Goal: Information Seeking & Learning: Learn about a topic

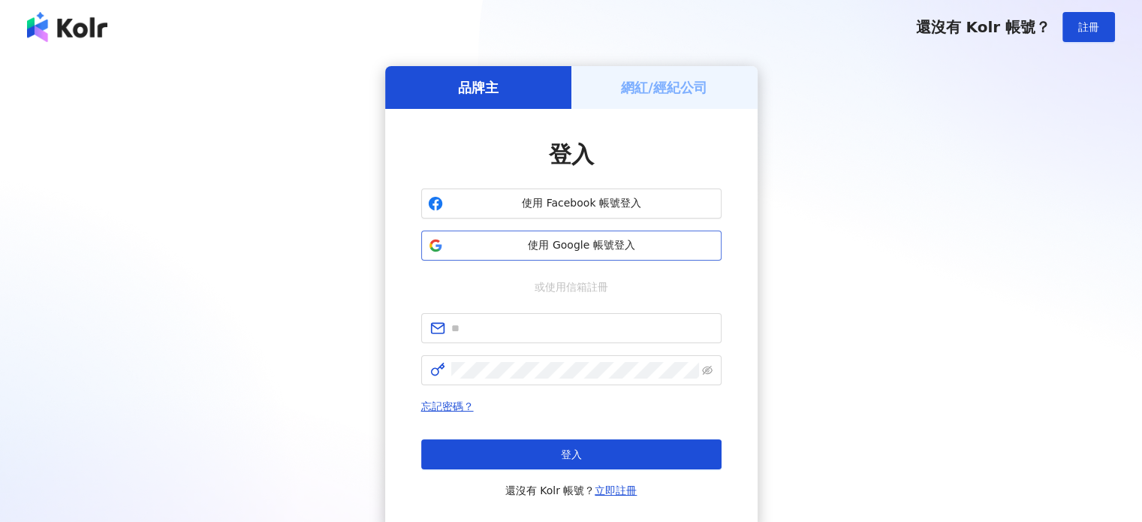
click at [520, 241] on span "使用 Google 帳號登入" at bounding box center [582, 245] width 266 height 15
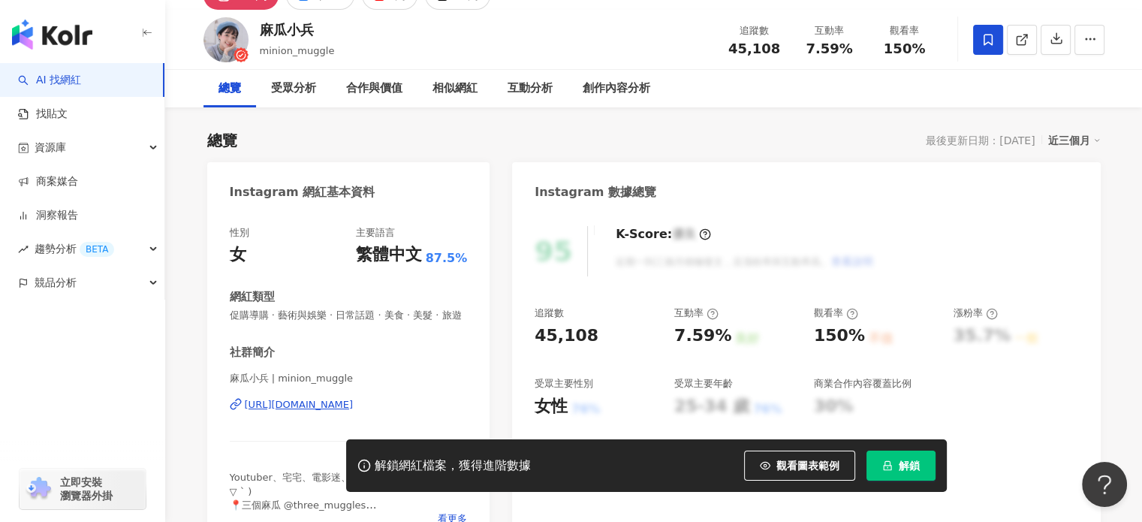
click at [339, 411] on div "https://www.instagram.com/minion_muggle/" at bounding box center [299, 405] width 109 height 14
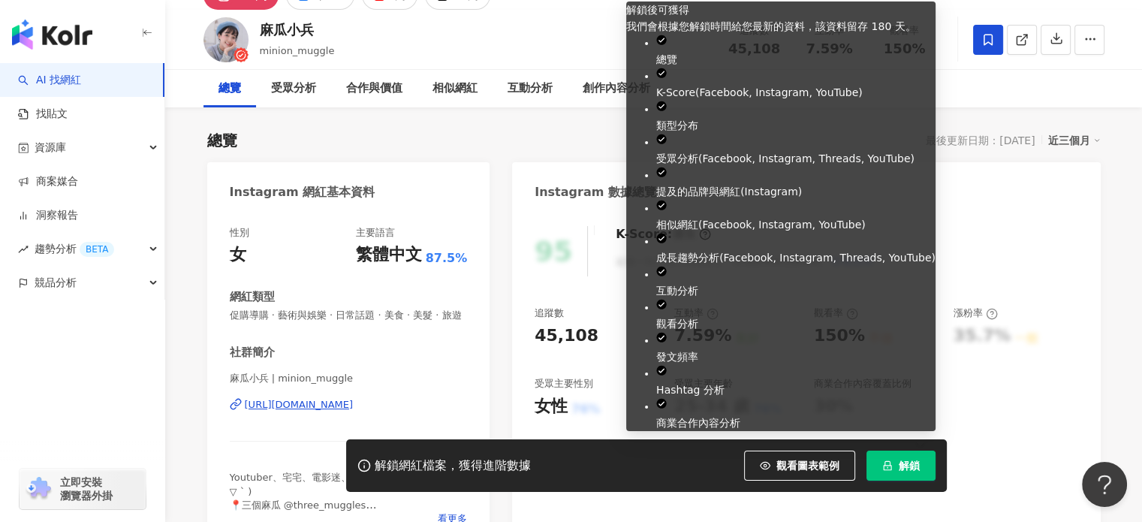
click at [896, 462] on button "解鎖" at bounding box center [900, 465] width 69 height 30
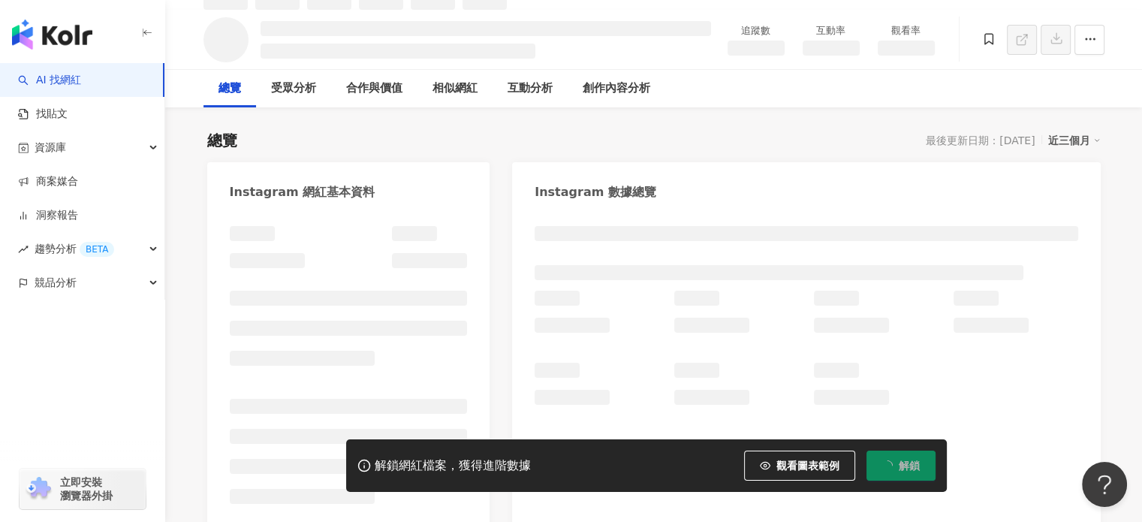
scroll to position [91, 0]
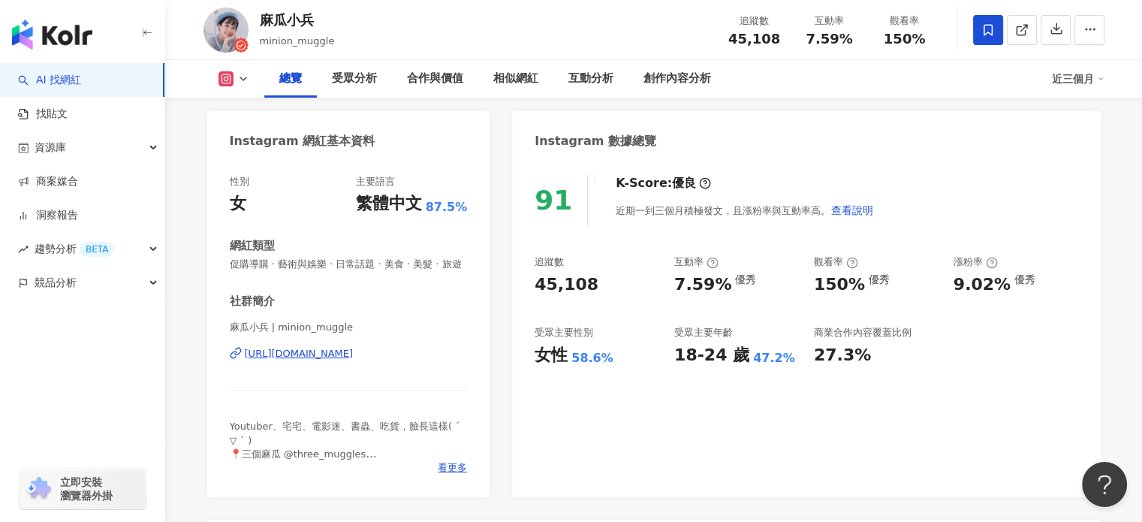
scroll to position [150, 0]
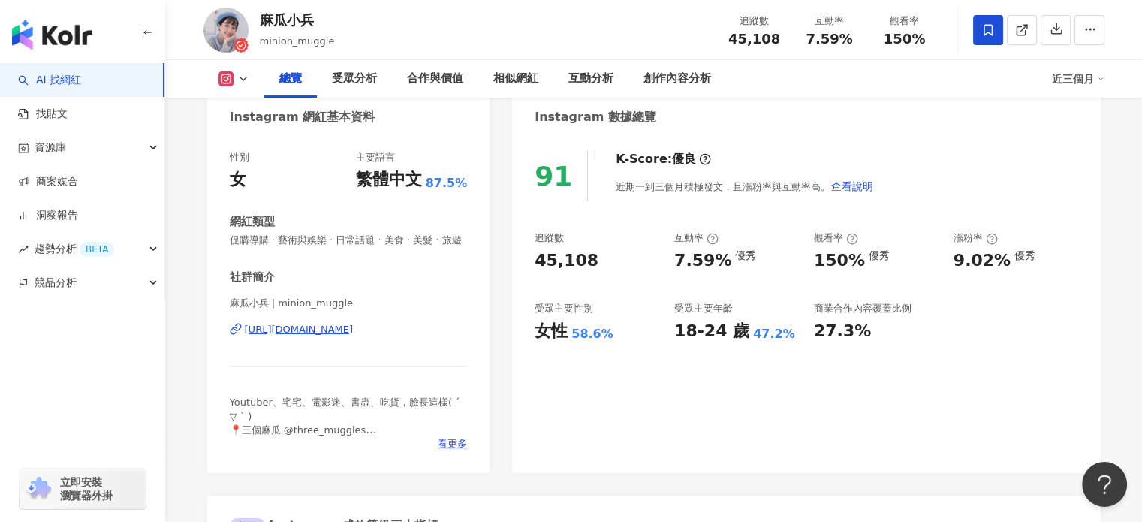
click at [244, 76] on icon at bounding box center [243, 79] width 12 height 12
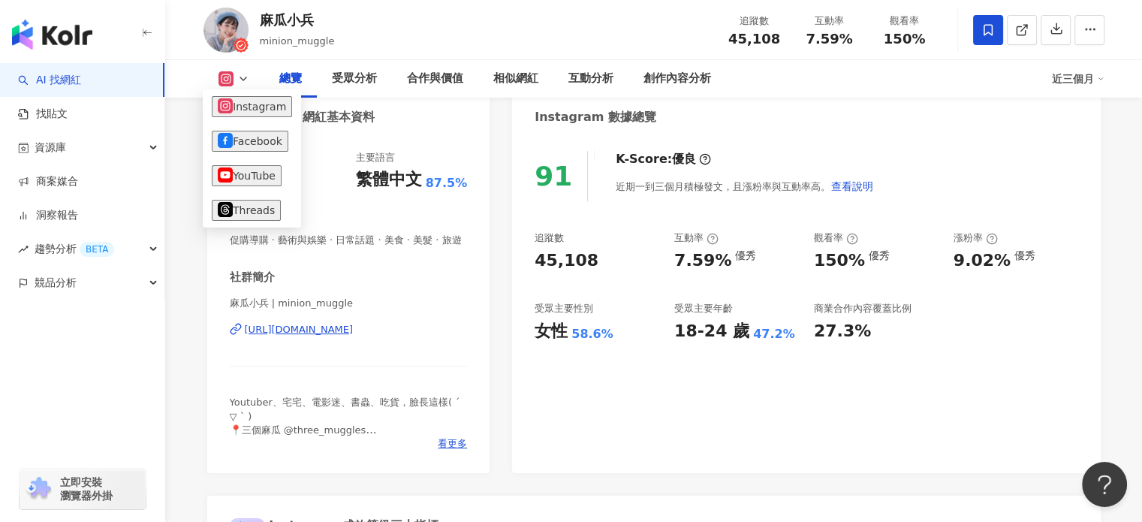
click at [522, 375] on div "91 K-Score : 優良 近期一到三個月積極發文，且漲粉率與互動率高。 查看說明 追蹤數 45,108 互動率 7.59% 優秀 觀看率 150% 優秀…" at bounding box center [806, 304] width 588 height 337
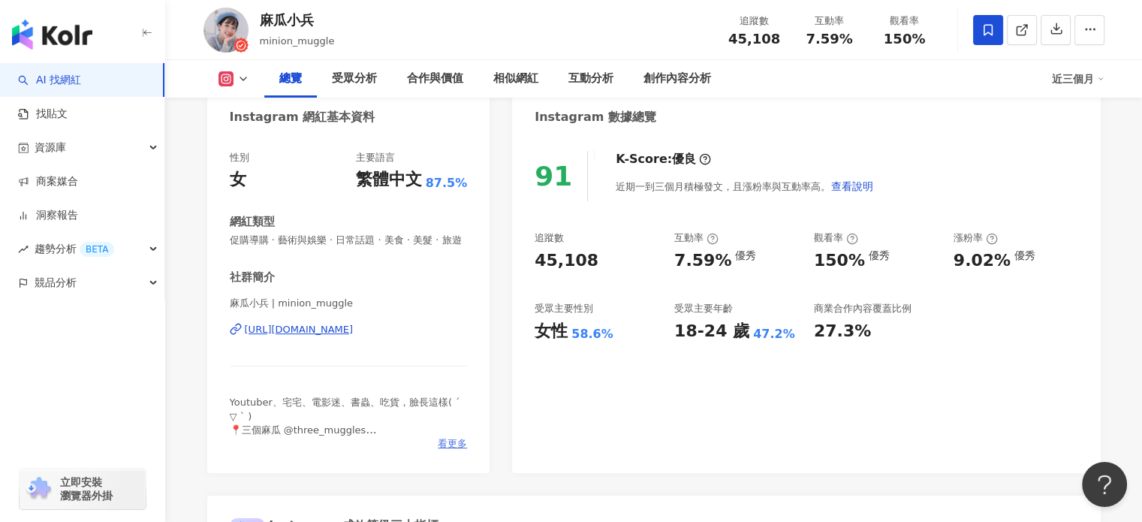
click at [445, 450] on span "看更多" at bounding box center [452, 444] width 29 height 14
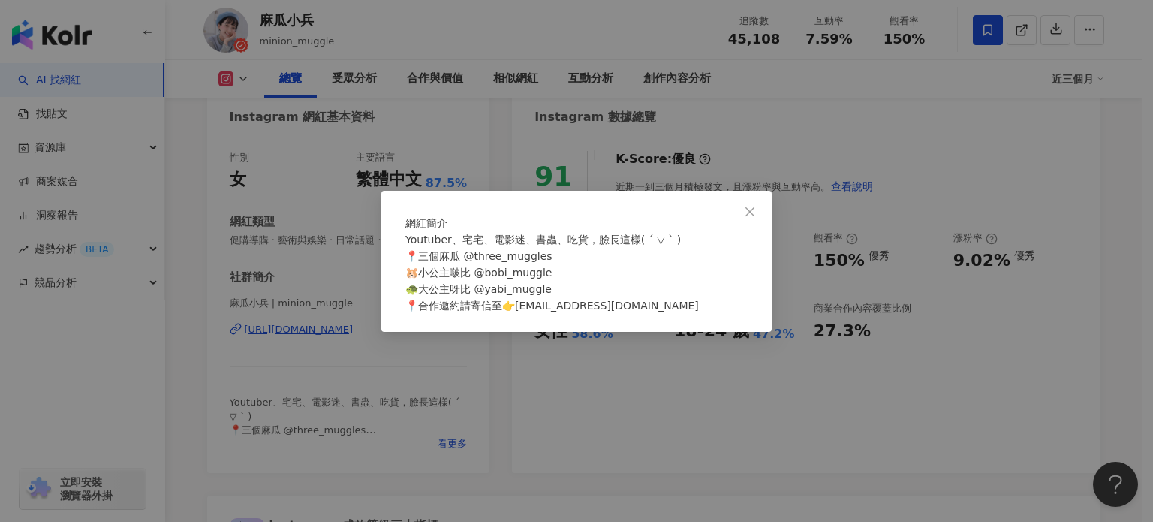
click at [663, 446] on div "網紅簡介 Youtuber、宅宅、電影迷、書蟲、吃貨，臉長這樣( ´ ▽ ` ) 📍三個麻瓜 @three_muggles 🐹小公主啵比 @bobi_mugg…" at bounding box center [576, 261] width 1153 height 522
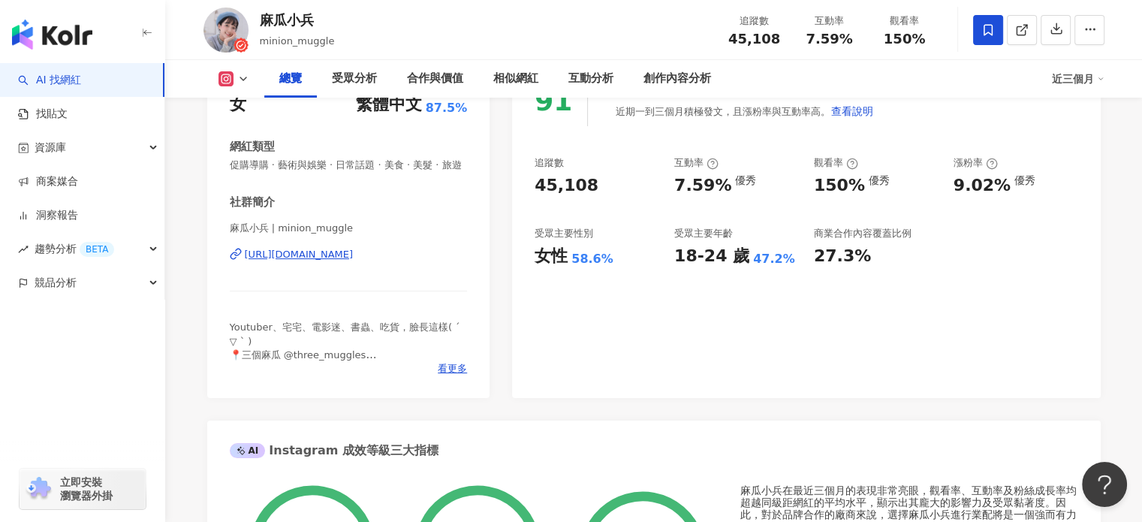
scroll to position [300, 0]
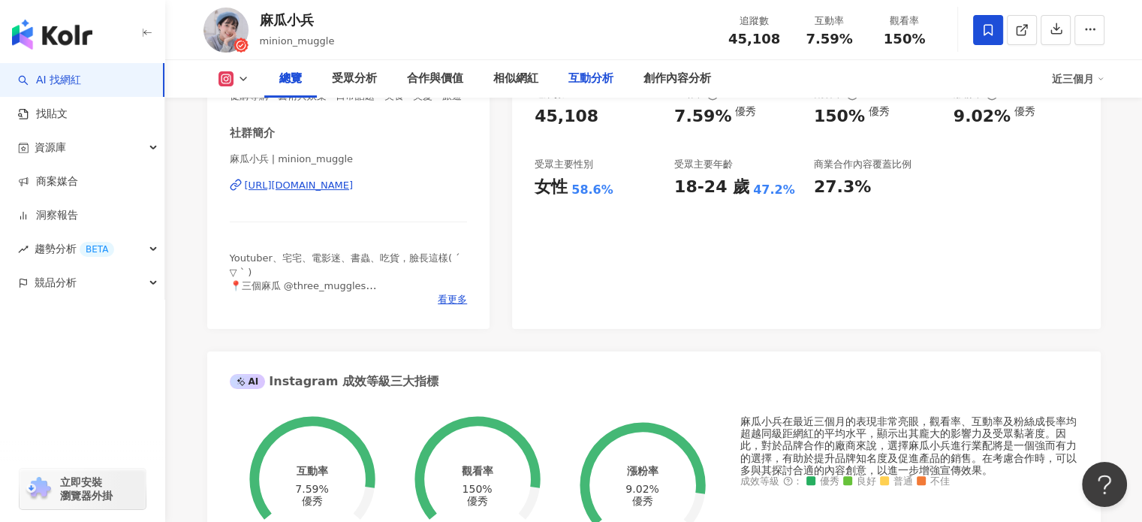
click at [598, 70] on div "互動分析" at bounding box center [590, 79] width 45 height 18
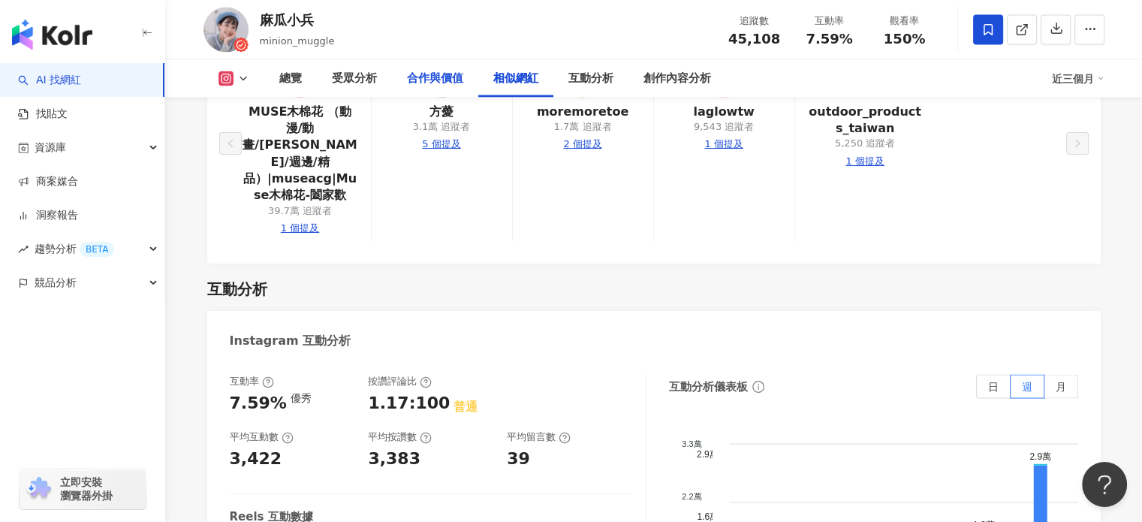
click at [450, 75] on div "合作與價值" at bounding box center [435, 79] width 56 height 18
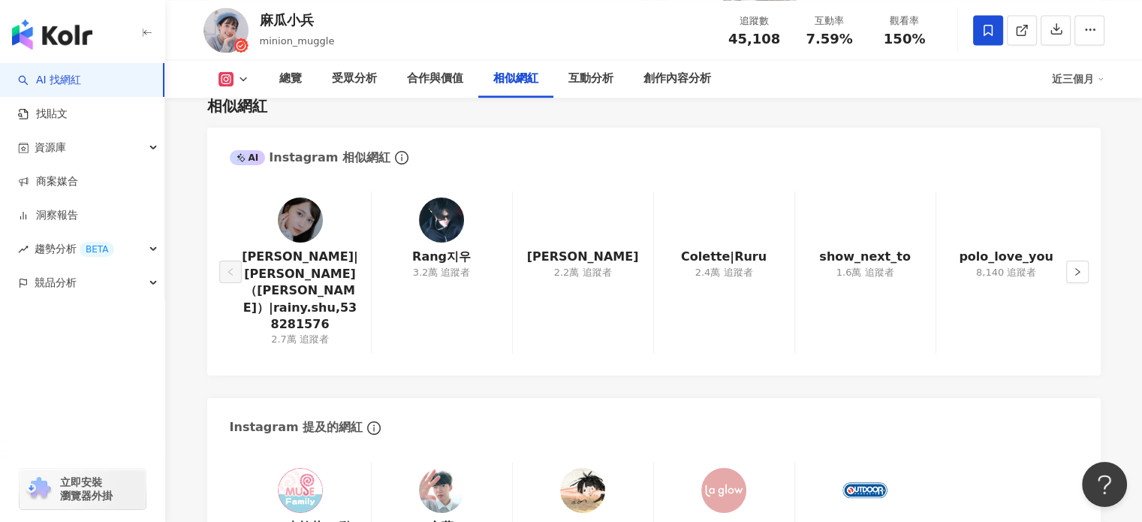
scroll to position [2571, 0]
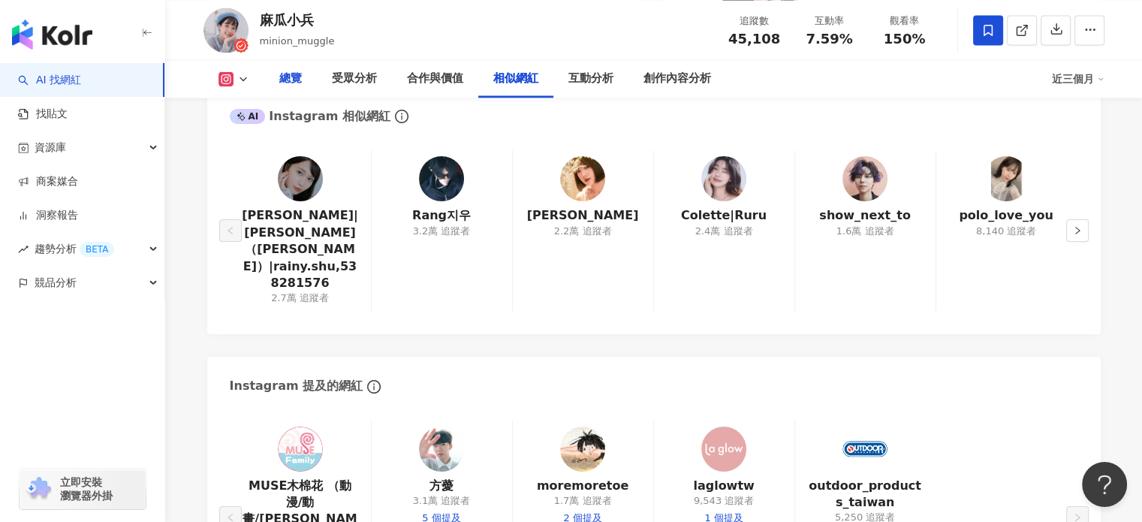
click at [297, 74] on div "總覽" at bounding box center [290, 79] width 23 height 18
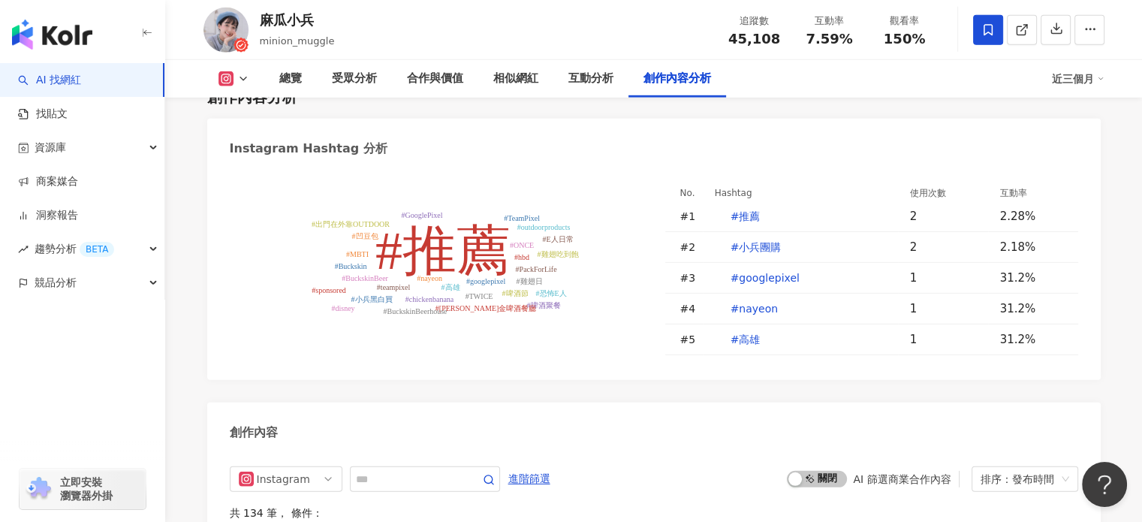
scroll to position [4478, 0]
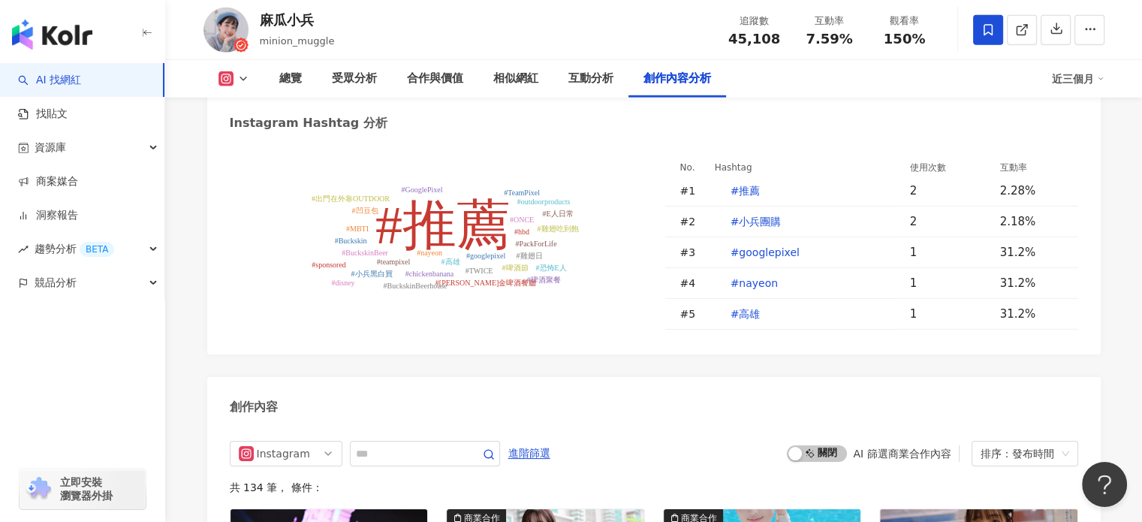
click at [1084, 269] on div "#推薦 #googlepixel #nayeon #高雄 #teampixel #啤酒節 #TWICE #ONCE #chickenbanana #hbd #…" at bounding box center [653, 248] width 893 height 212
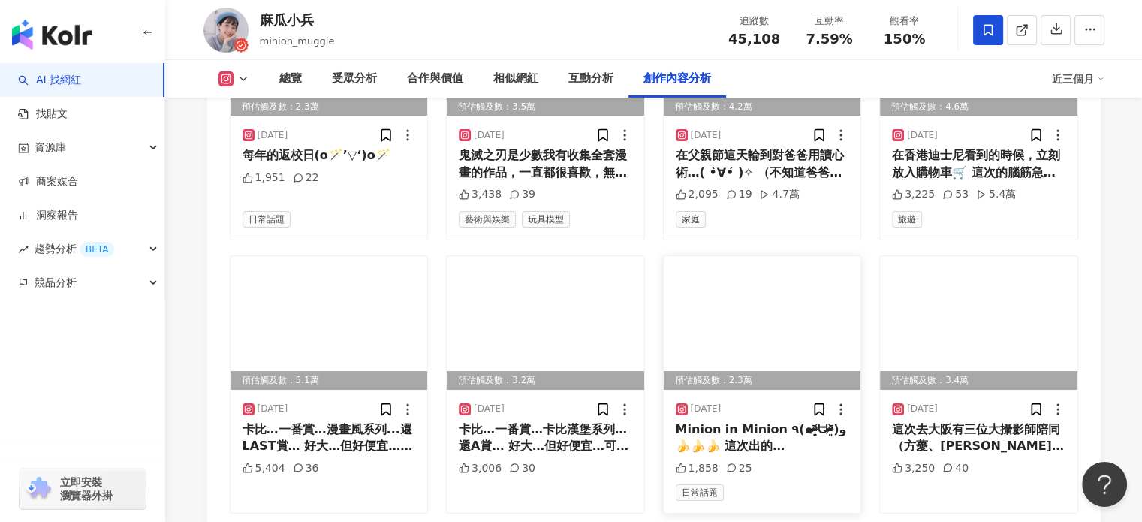
scroll to position [5303, 0]
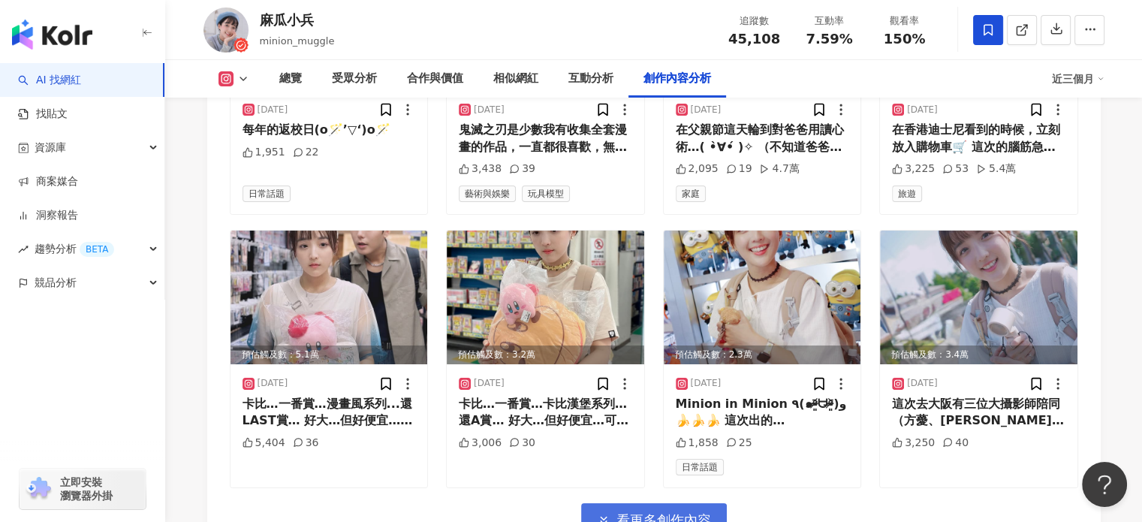
click at [691, 503] on button "看更多創作內容" at bounding box center [654, 520] width 146 height 34
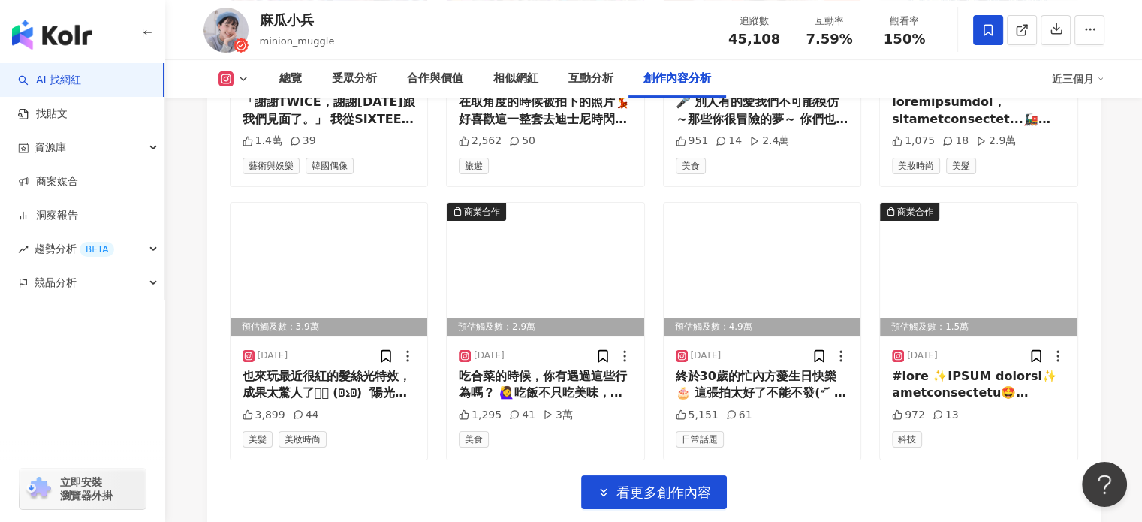
scroll to position [6129, 0]
